Goal: Task Accomplishment & Management: Manage account settings

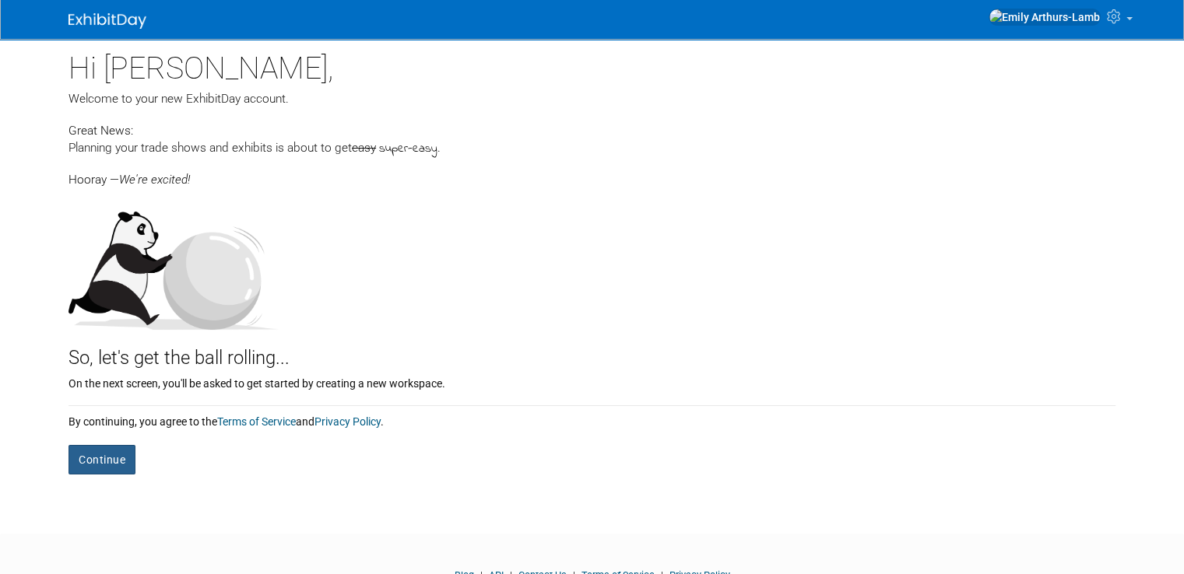
click at [84, 452] on button "Continue" at bounding box center [101, 460] width 67 height 30
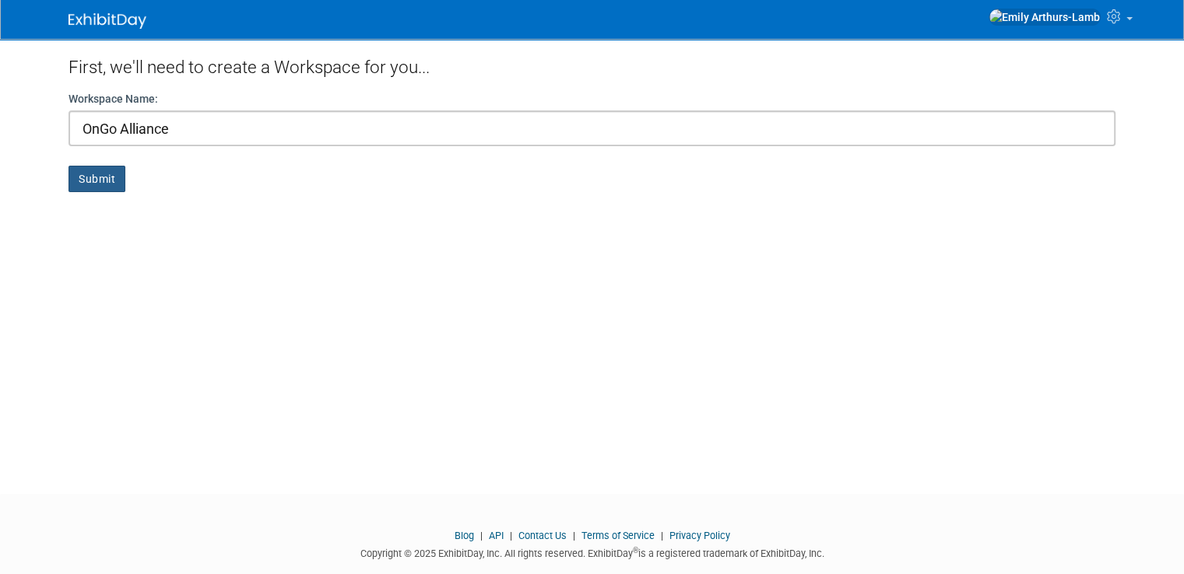
type input "OnGo Alliance"
click at [89, 177] on button "Submit" at bounding box center [96, 179] width 57 height 26
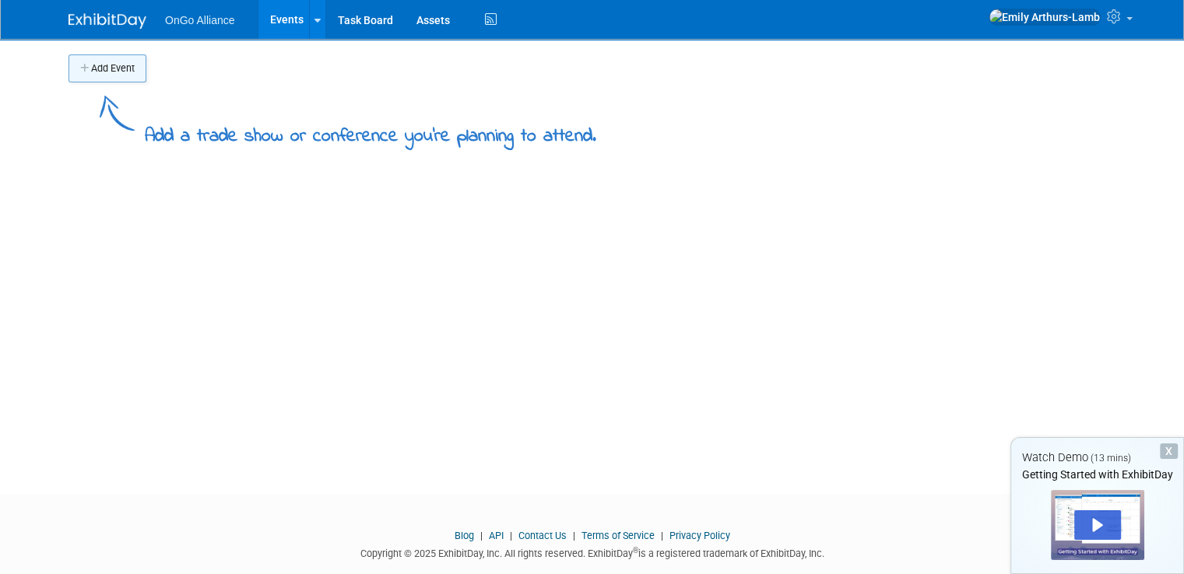
click at [86, 66] on button "Add Event" at bounding box center [107, 68] width 78 height 28
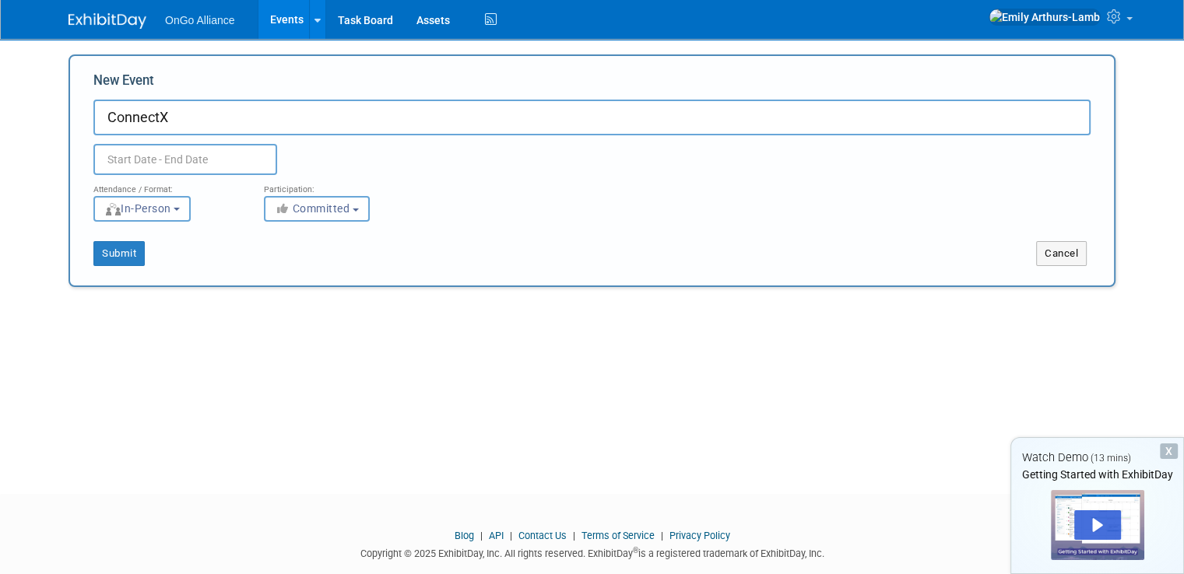
type input "ConnectX"
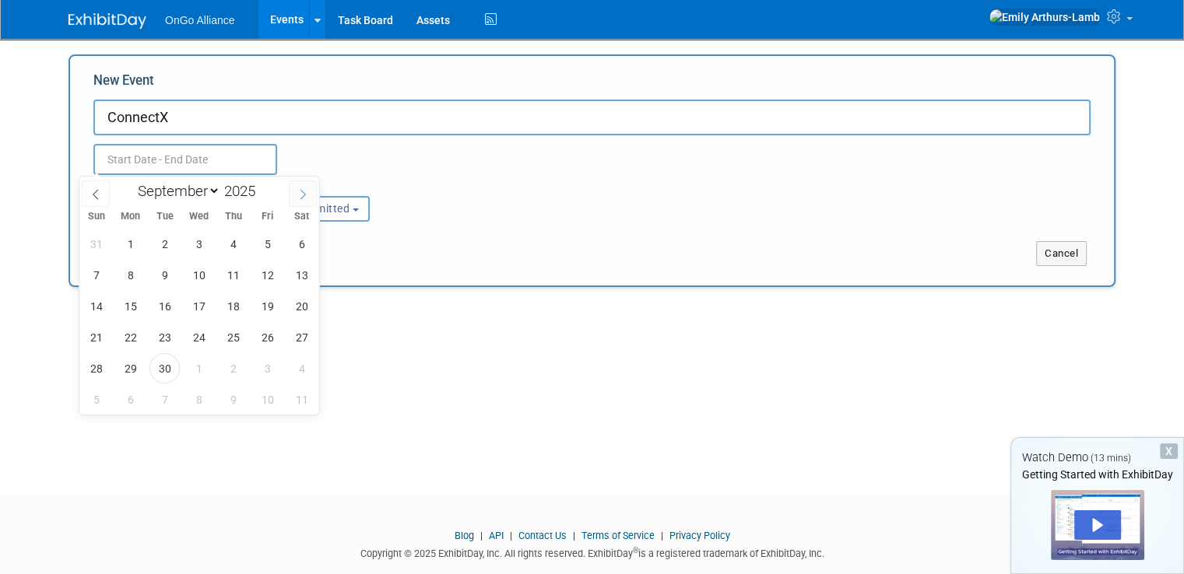
click at [310, 191] on span at bounding box center [303, 194] width 28 height 26
select select "11"
click at [310, 191] on span at bounding box center [303, 194] width 28 height 26
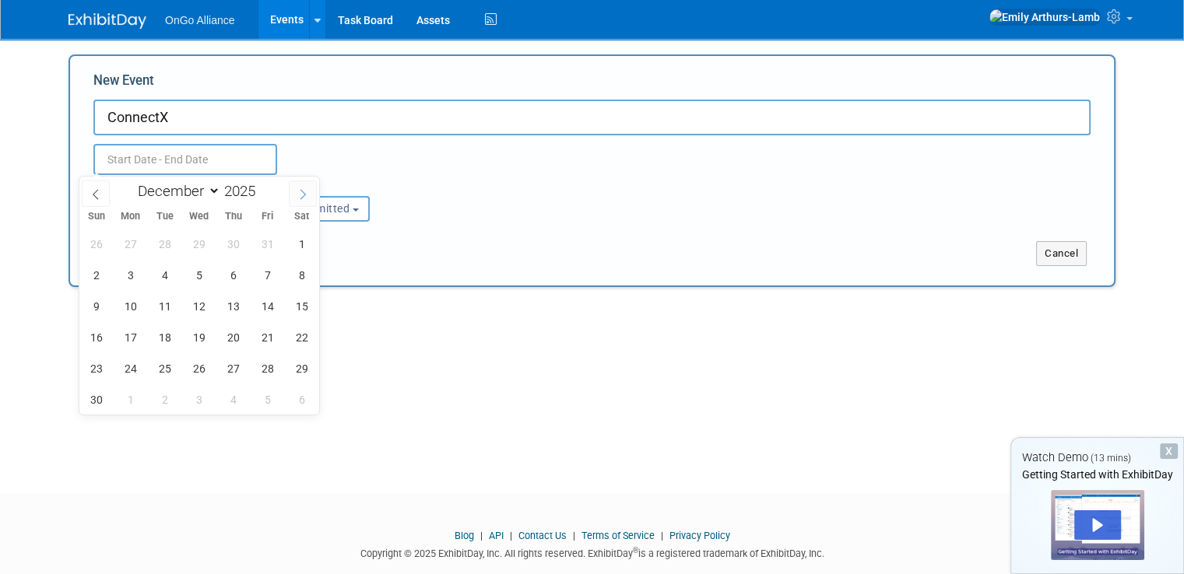
type input "2026"
click at [310, 191] on span at bounding box center [303, 194] width 28 height 26
click at [296, 189] on span at bounding box center [303, 194] width 28 height 26
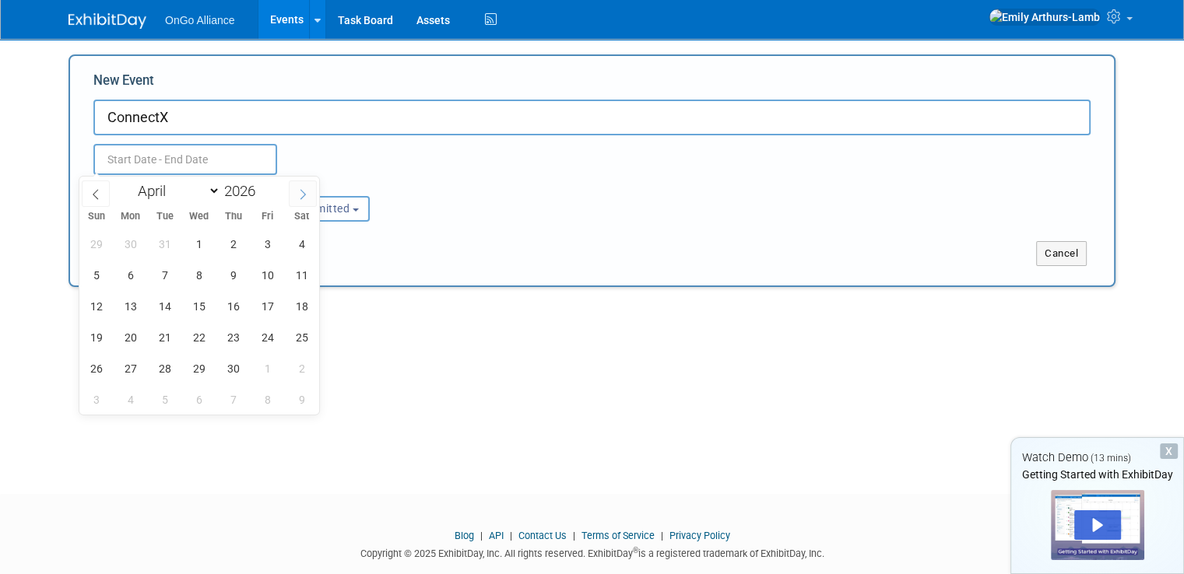
select select "4"
click at [135, 279] on span "4" at bounding box center [130, 275] width 30 height 30
click at [192, 275] on span "6" at bounding box center [199, 275] width 30 height 30
type input "May 4, 2026 to May 6, 2026"
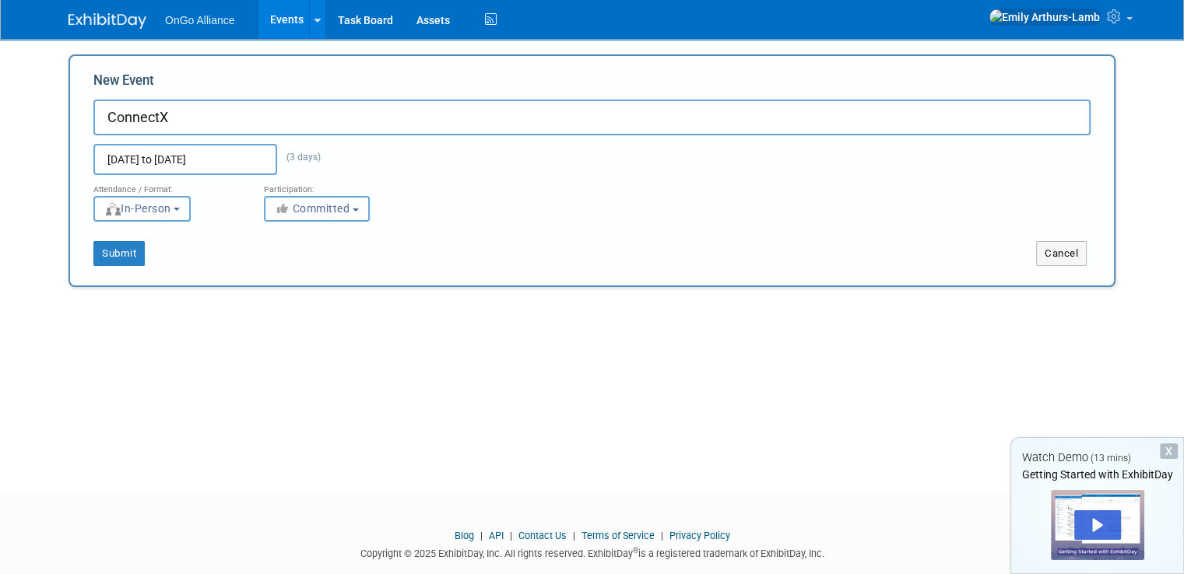
click at [293, 209] on span "Committed" at bounding box center [312, 208] width 75 height 12
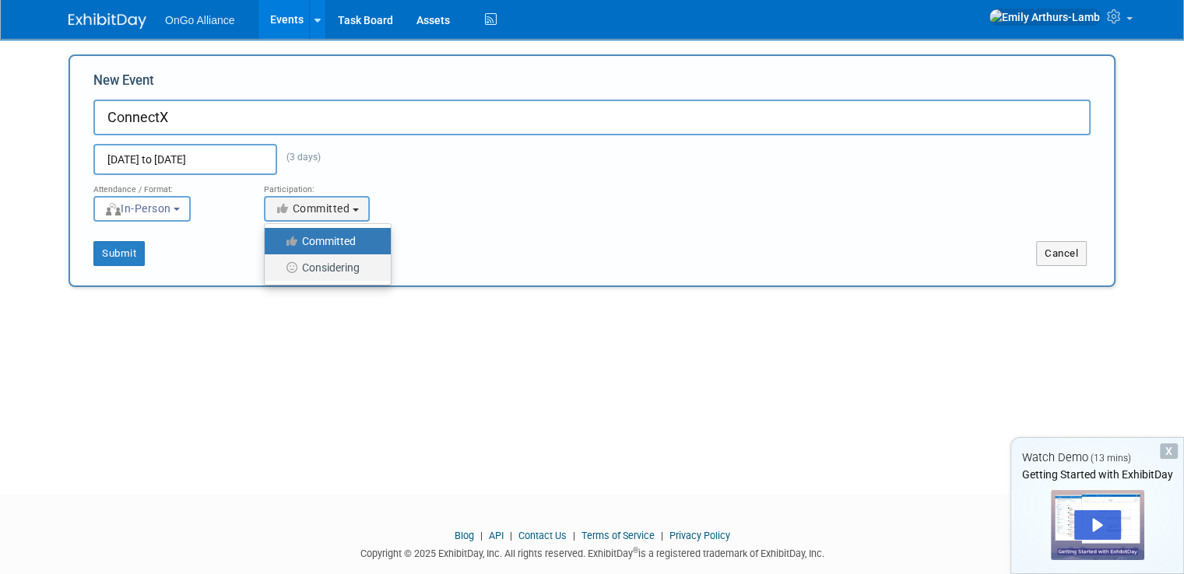
click at [314, 265] on label "Considering" at bounding box center [323, 268] width 103 height 20
click at [279, 265] on input "Considering" at bounding box center [273, 268] width 10 height 10
select select "2"
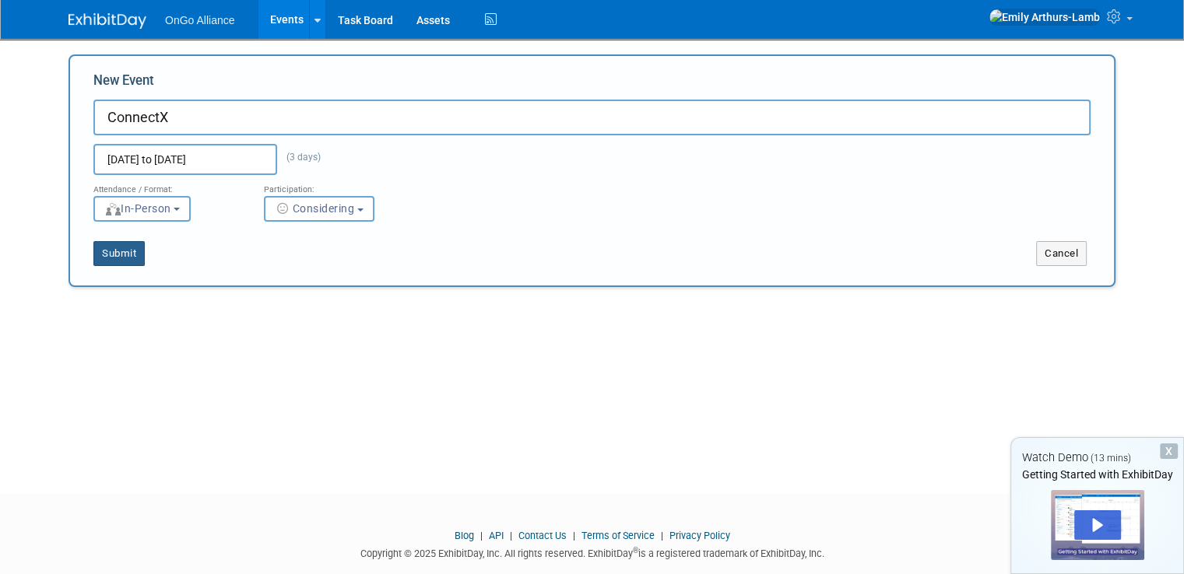
click at [113, 254] on button "Submit" at bounding box center [118, 253] width 51 height 25
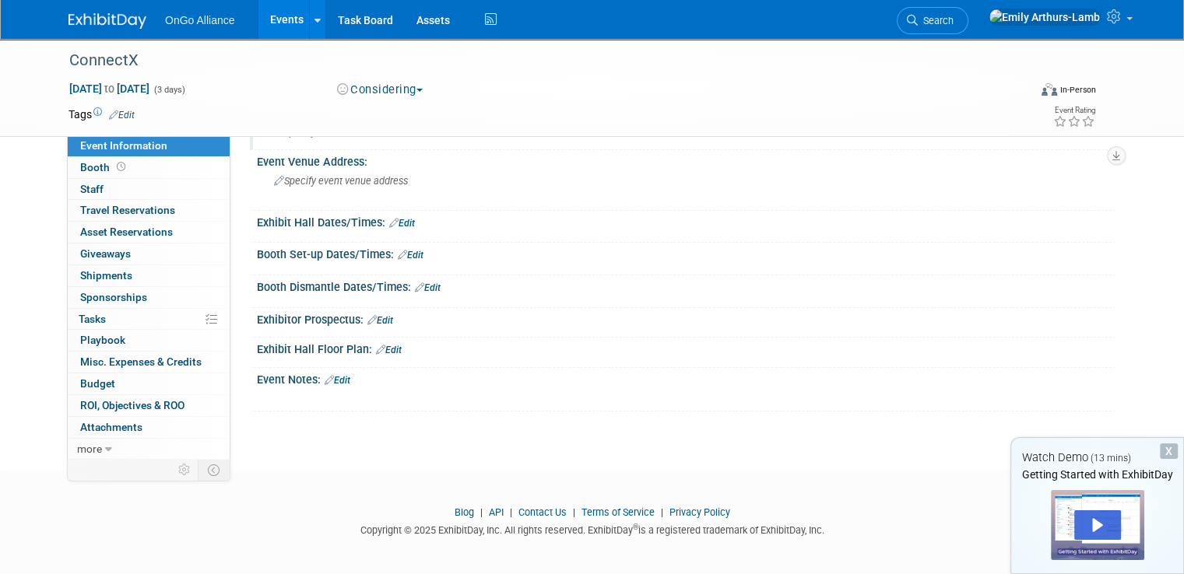
scroll to position [82, 0]
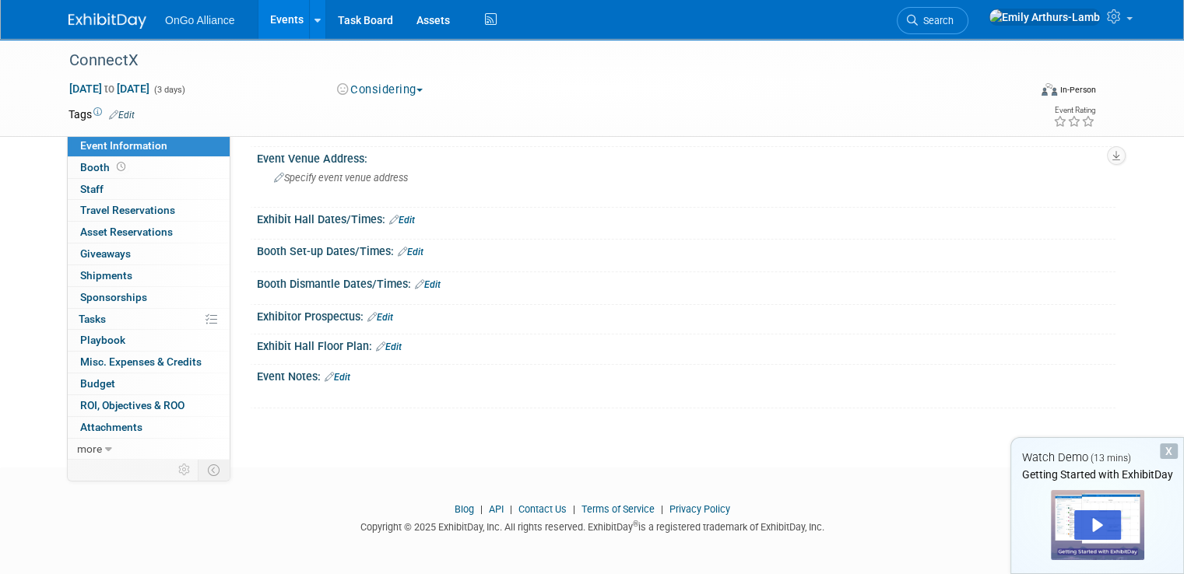
click at [1170, 451] on div "X" at bounding box center [1168, 452] width 18 height 16
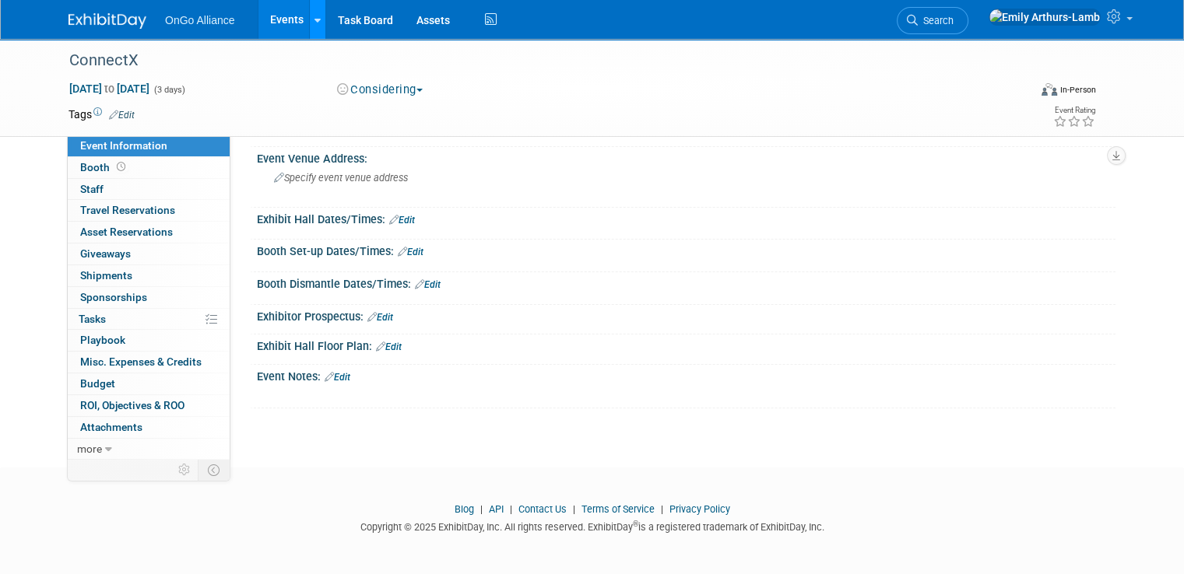
click at [309, 11] on link at bounding box center [317, 19] width 16 height 39
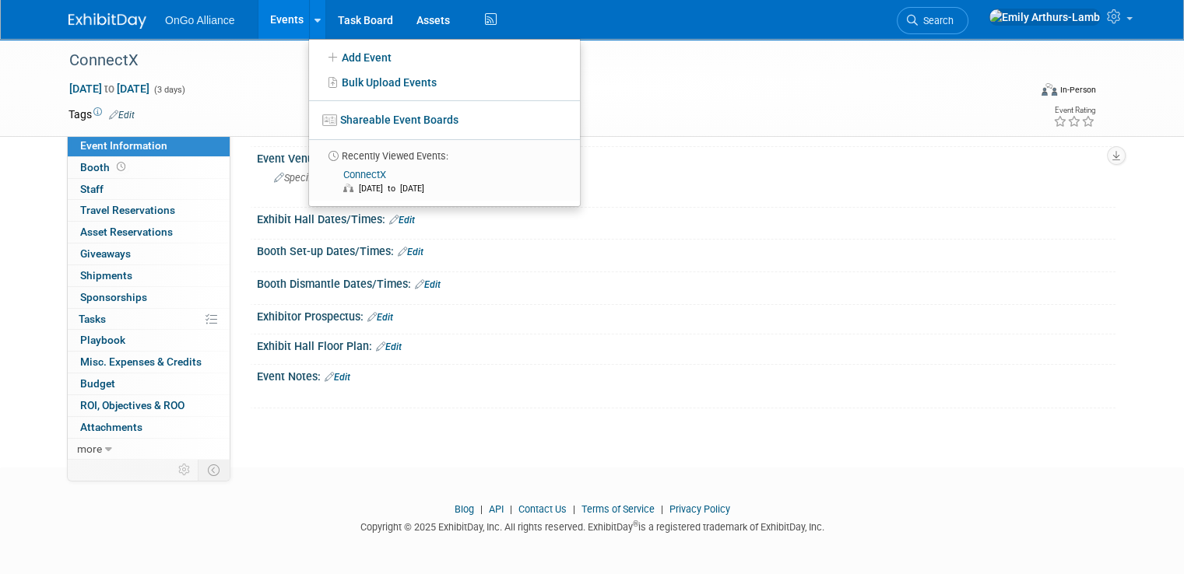
click at [264, 100] on div "May 4, 2026 to May 6, 2026 (3 days) May 4, 2026 to May 6, 2026 Considering Comm…" at bounding box center [582, 92] width 1051 height 23
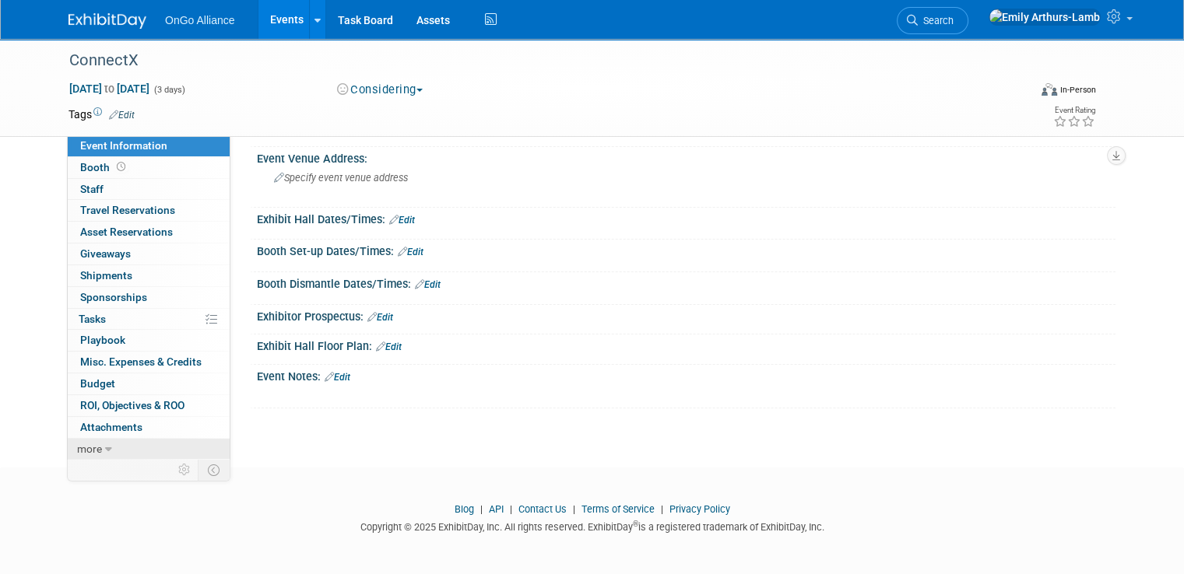
click at [105, 445] on icon at bounding box center [108, 449] width 7 height 11
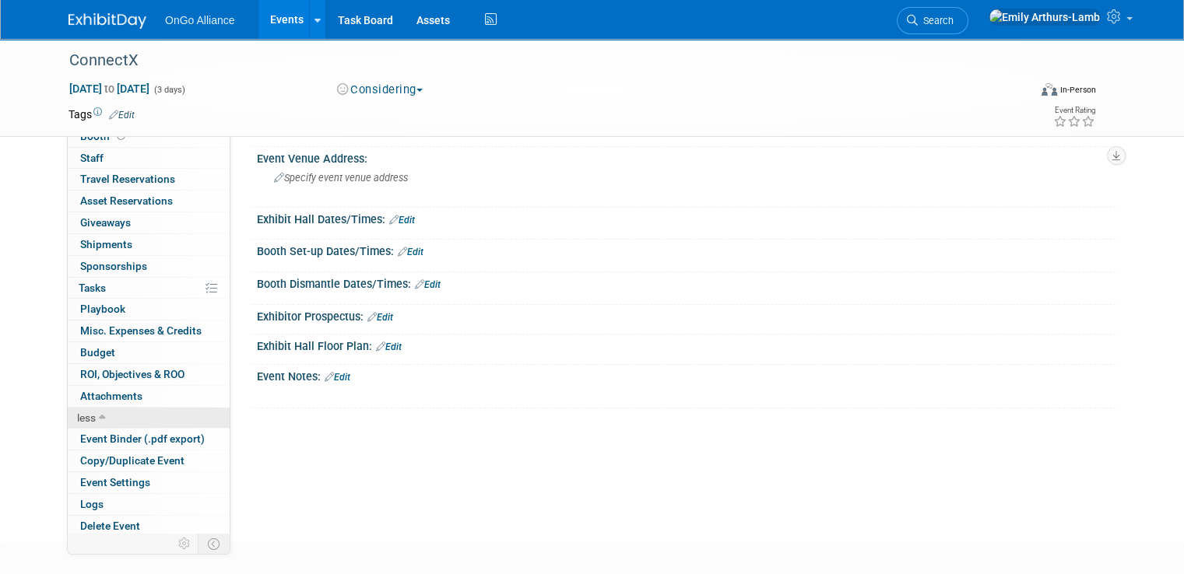
scroll to position [160, 0]
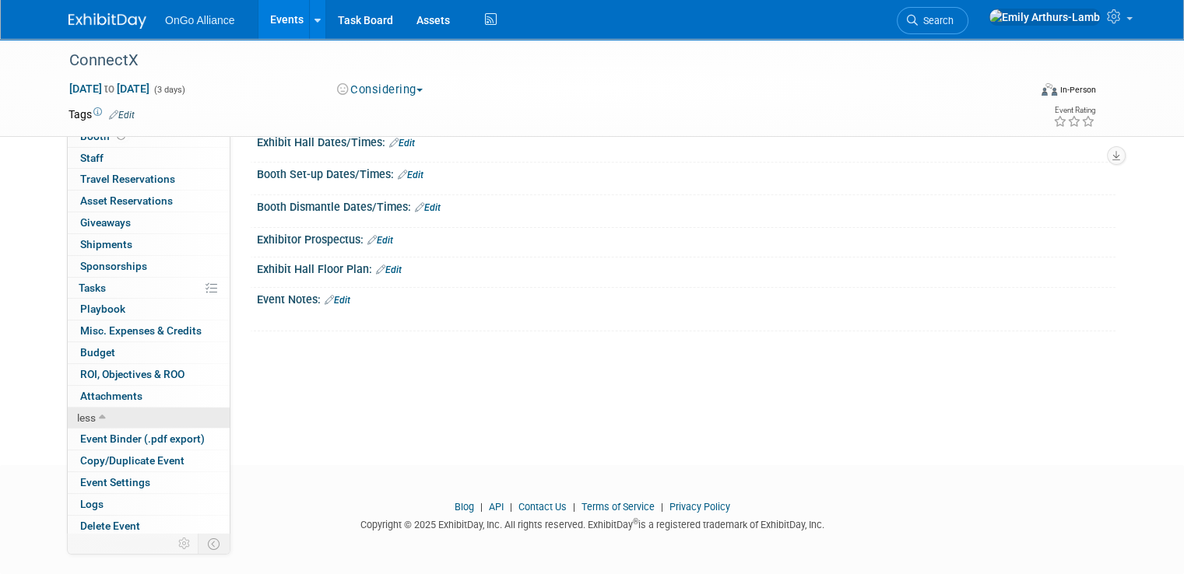
click at [99, 413] on icon at bounding box center [102, 418] width 7 height 11
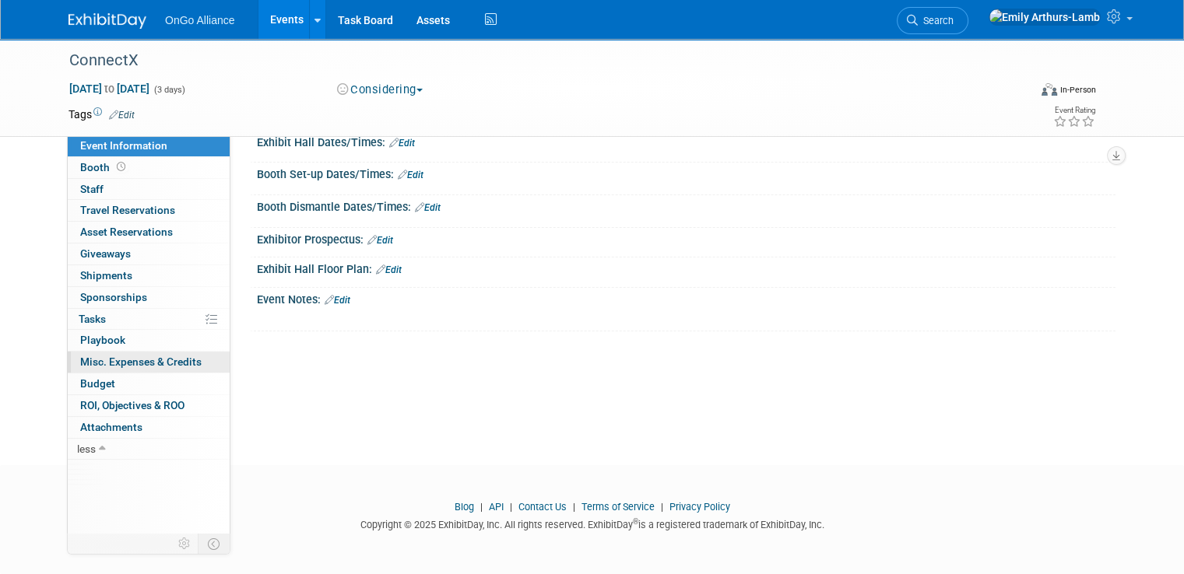
scroll to position [82, 0]
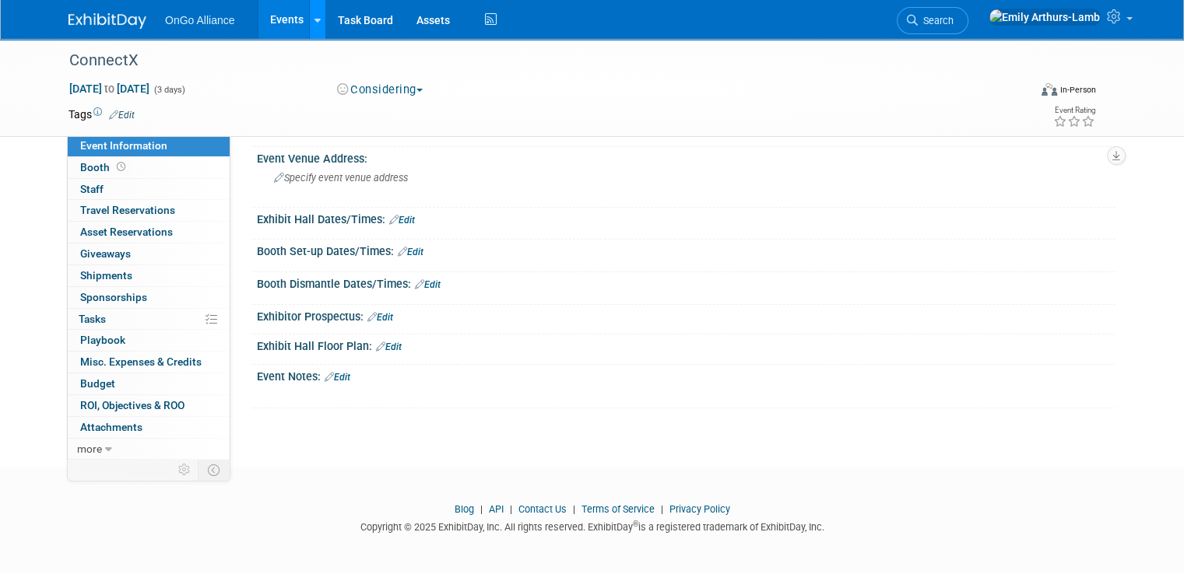
click at [314, 16] on icon at bounding box center [317, 21] width 6 height 10
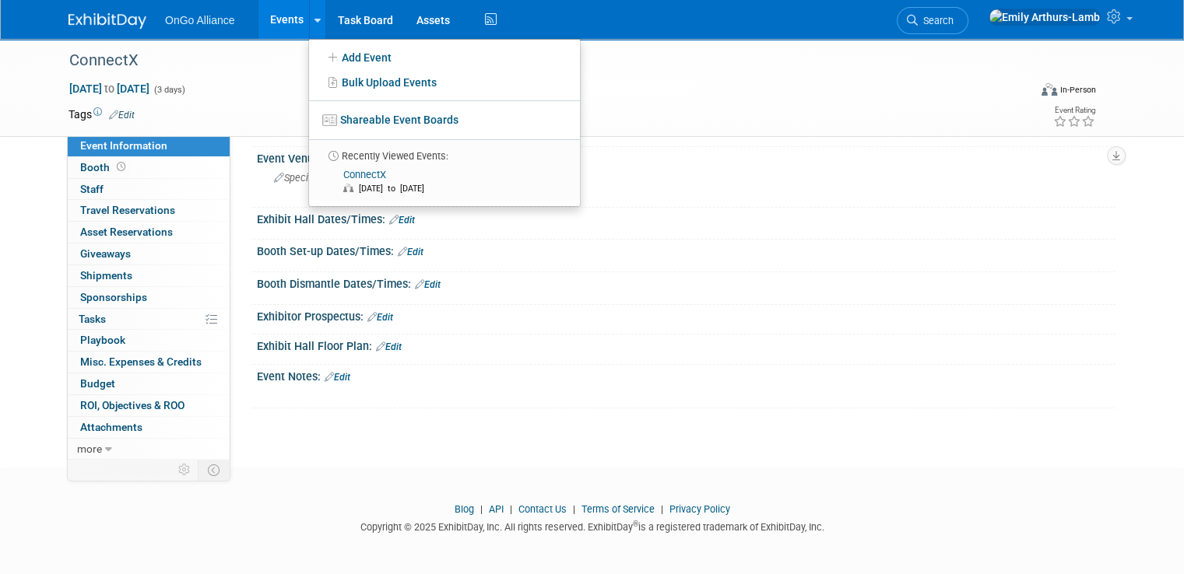
click at [230, 113] on td at bounding box center [528, 115] width 786 height 16
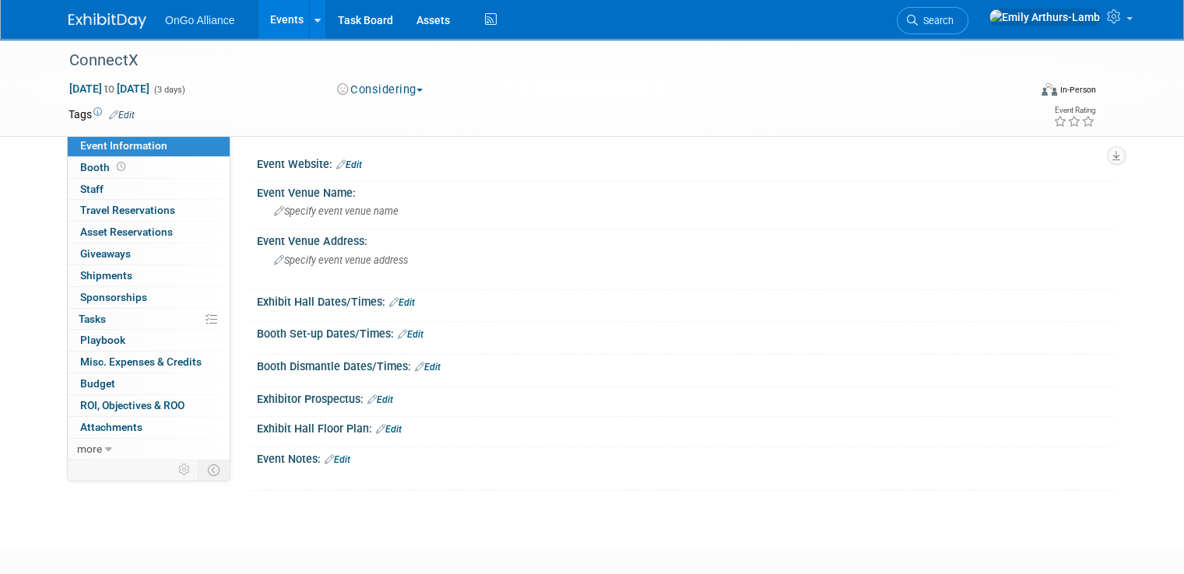
scroll to position [0, 0]
click at [80, 167] on span "Booth" at bounding box center [104, 167] width 48 height 12
